Goal: Transaction & Acquisition: Purchase product/service

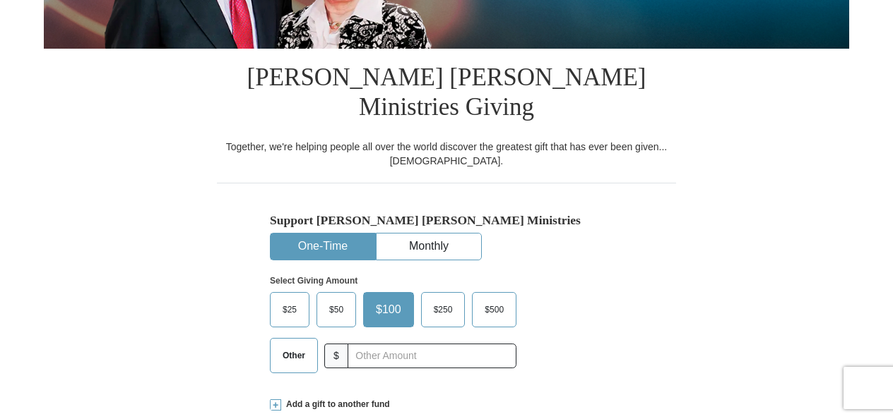
scroll to position [314, 0]
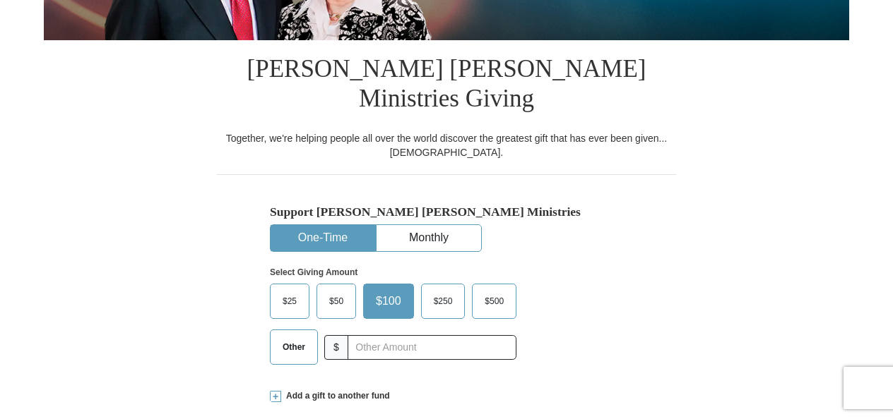
click at [285, 337] on span "Other" at bounding box center [293, 347] width 37 height 21
click at [0, 0] on input "Other" at bounding box center [0, 0] width 0 height 0
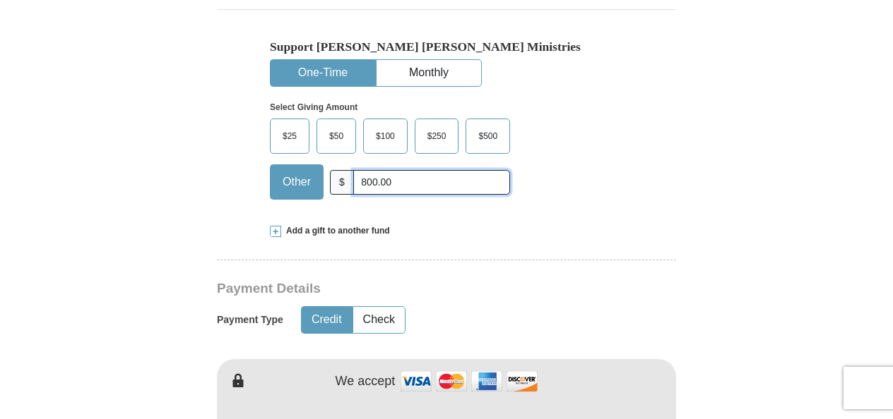
scroll to position [480, 0]
type input "800.00"
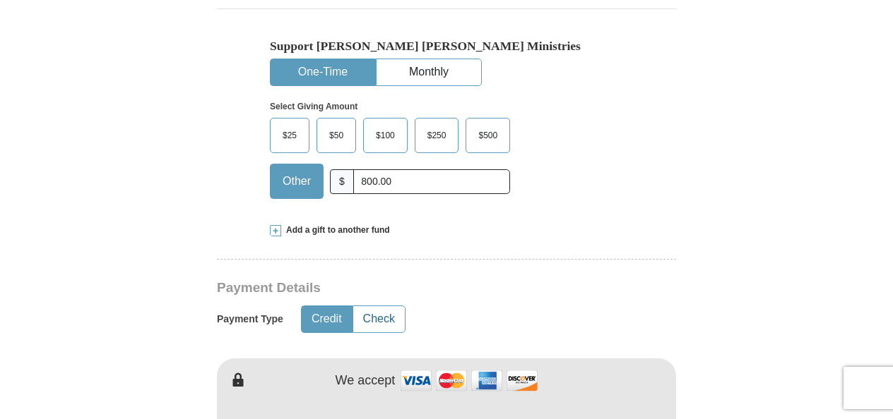
click at [362, 307] on button "Check" at bounding box center [379, 320] width 52 height 26
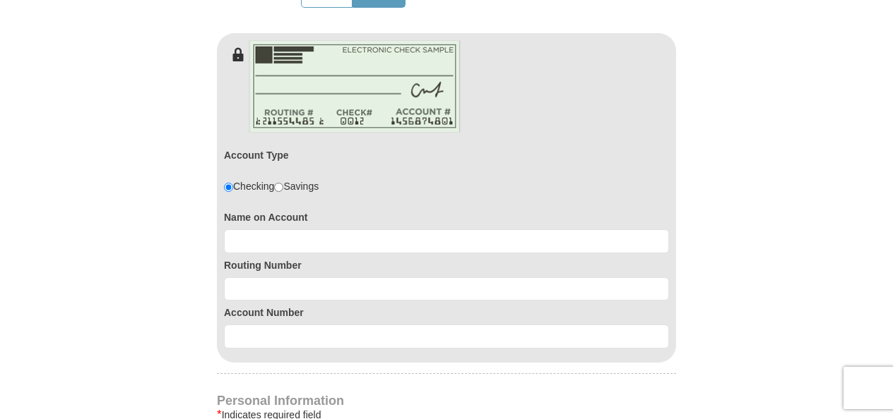
scroll to position [808, 0]
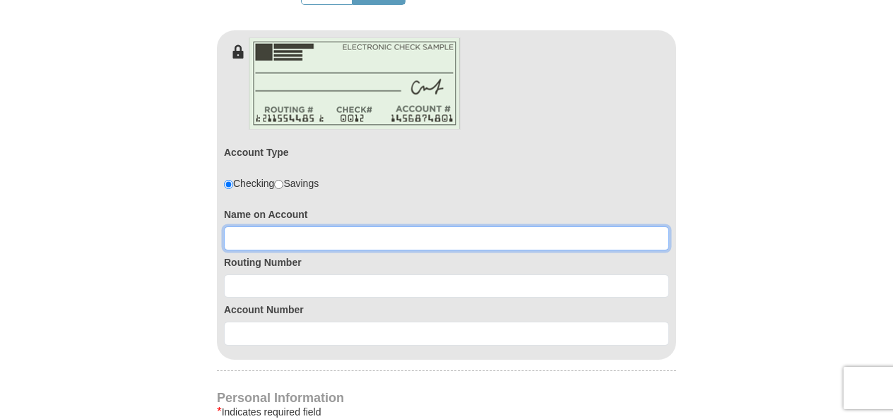
click at [339, 227] on input at bounding box center [446, 239] width 445 height 24
type input "[PERSON_NAME]"
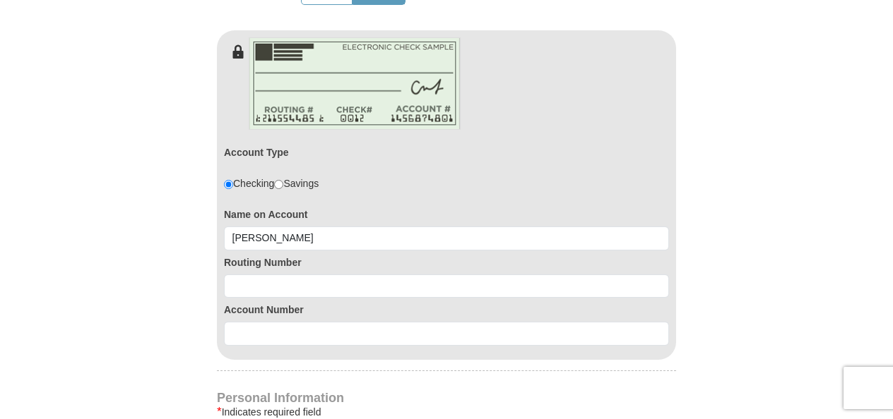
type input "larrry"
type input "[PERSON_NAME]"
type input "[EMAIL_ADDRESS][DOMAIN_NAME]"
type input "[STREET_ADDRESS]"
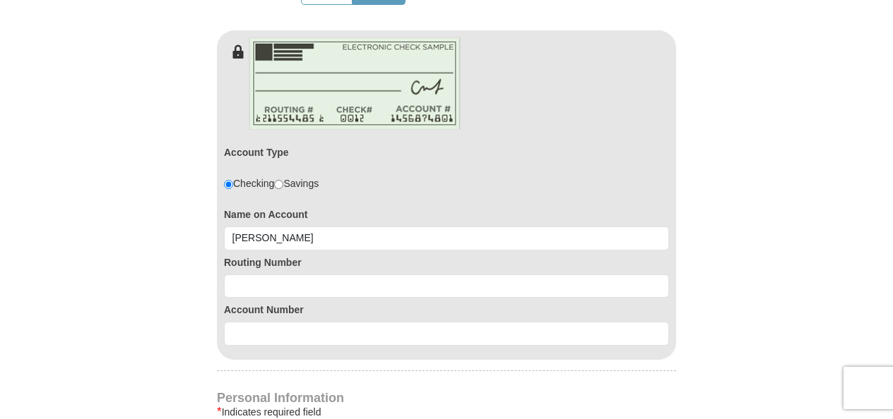
type input "mattoon"
type input "61938"
type input "2173432831"
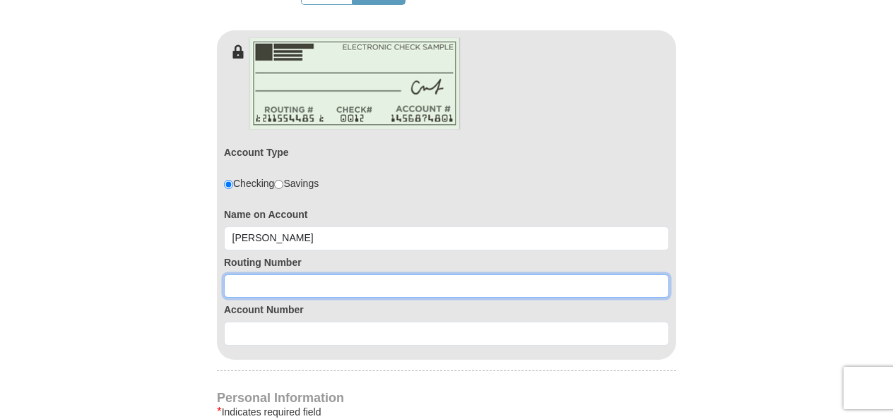
click at [304, 275] on input at bounding box center [446, 287] width 445 height 24
type input "281271014"
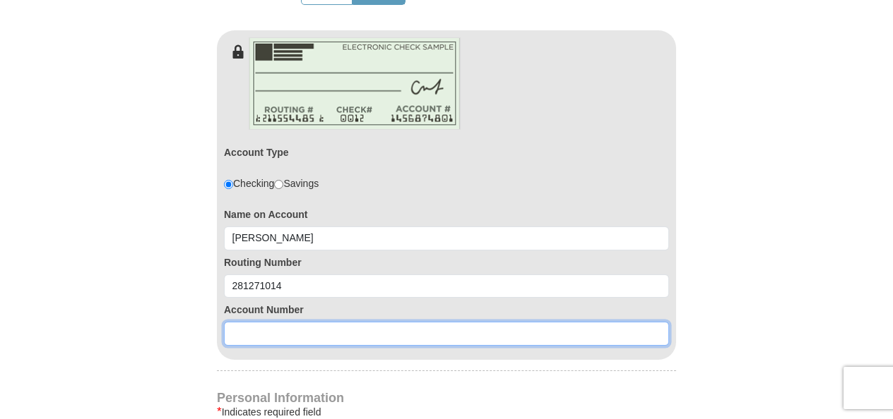
click at [299, 322] on input at bounding box center [446, 334] width 445 height 24
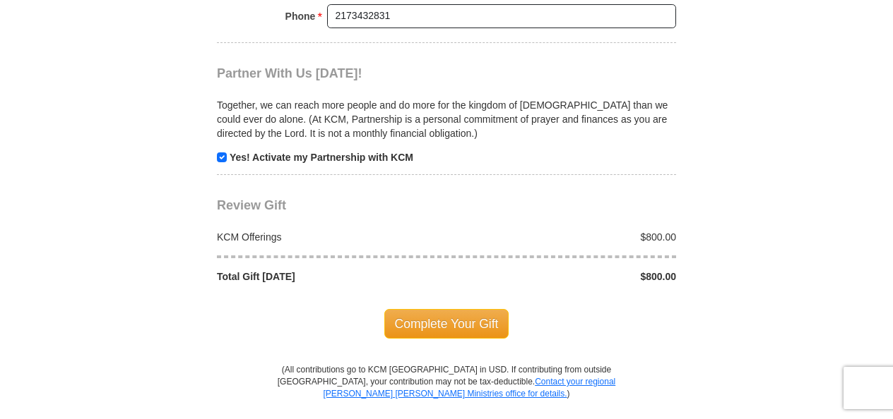
scroll to position [1589, 0]
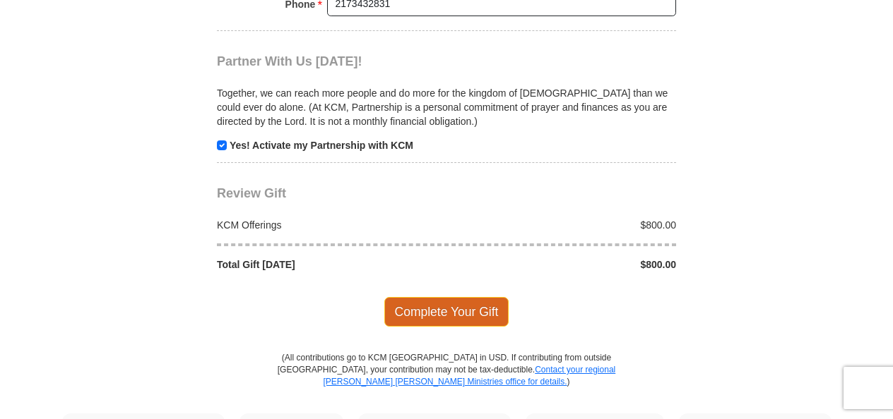
type input "0120105585"
click at [415, 297] on span "Complete Your Gift" at bounding box center [446, 312] width 125 height 30
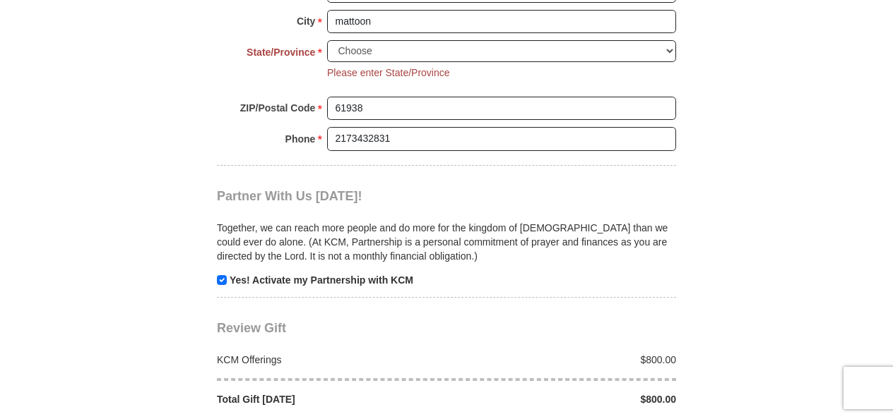
scroll to position [1468, 0]
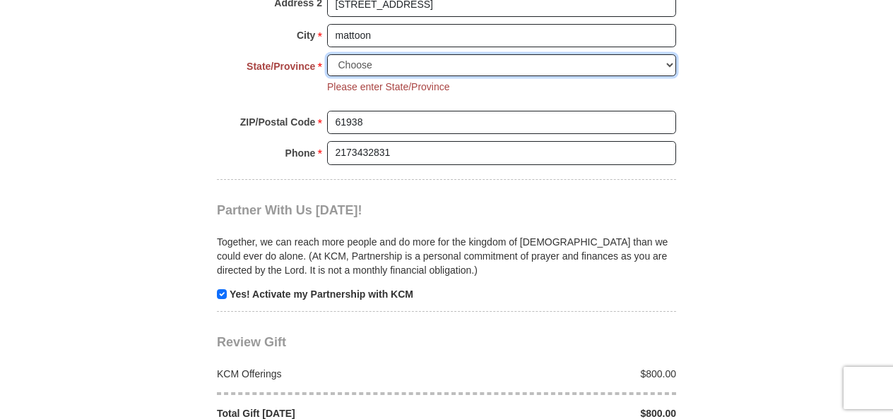
click at [665, 54] on select "Choose [US_STATE] [US_STATE] [US_STATE] [US_STATE] [US_STATE] Armed Forces Amer…" at bounding box center [501, 65] width 349 height 22
select select "IL"
click at [327, 54] on select "Choose [US_STATE] [US_STATE] [US_STATE] [US_STATE] [US_STATE] Armed Forces Amer…" at bounding box center [501, 65] width 349 height 22
